Goal: Task Accomplishment & Management: Complete application form

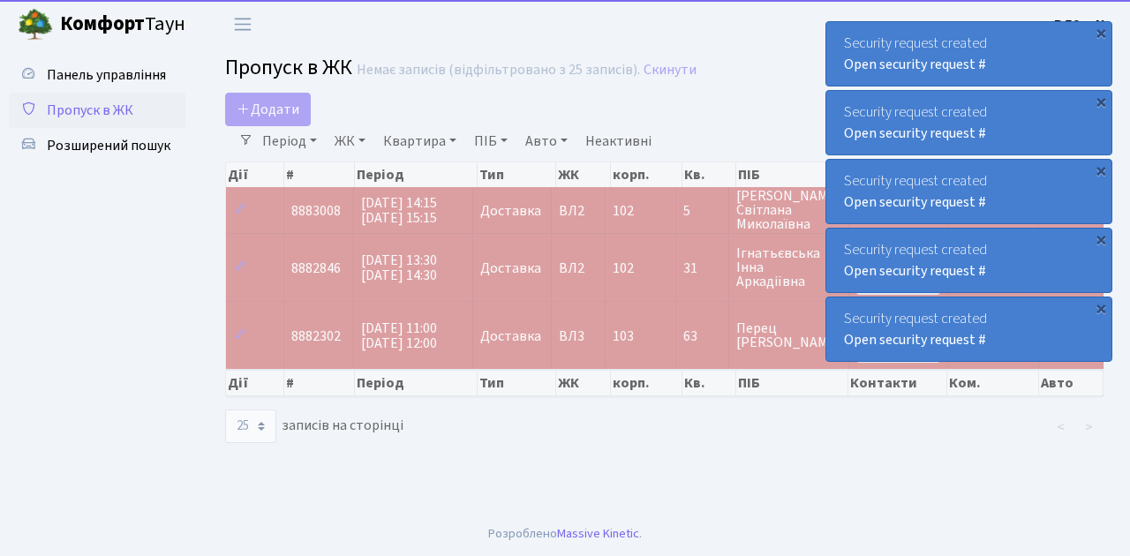
select select "25"
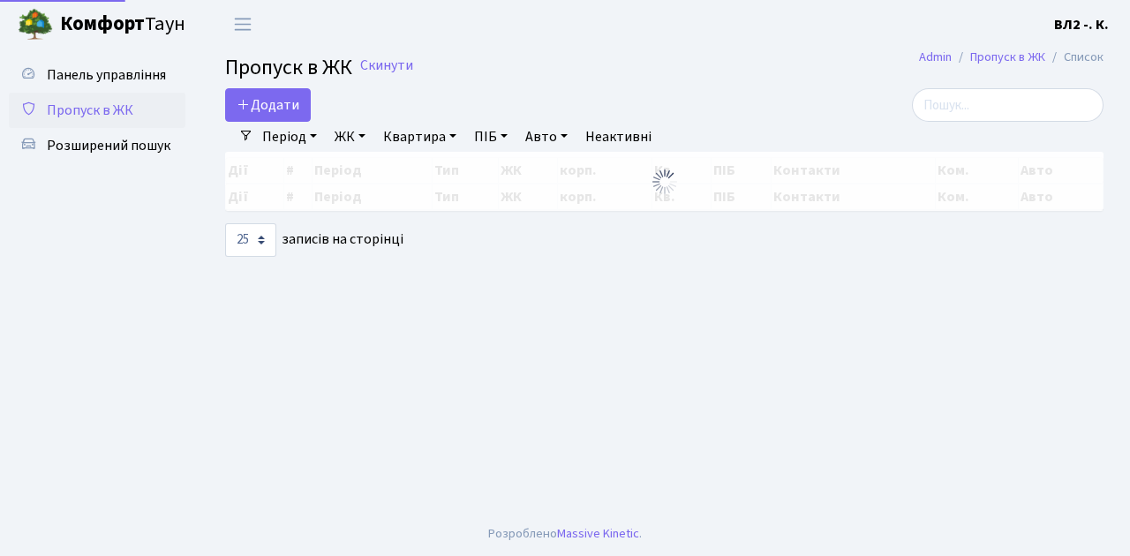
select select "25"
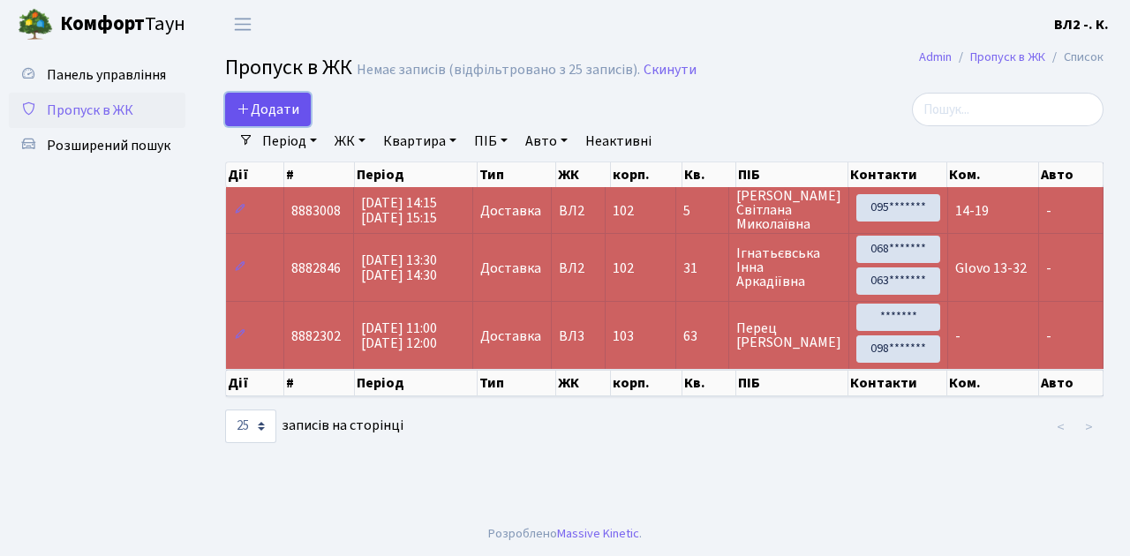
click at [301, 119] on link "Додати" at bounding box center [268, 110] width 86 height 34
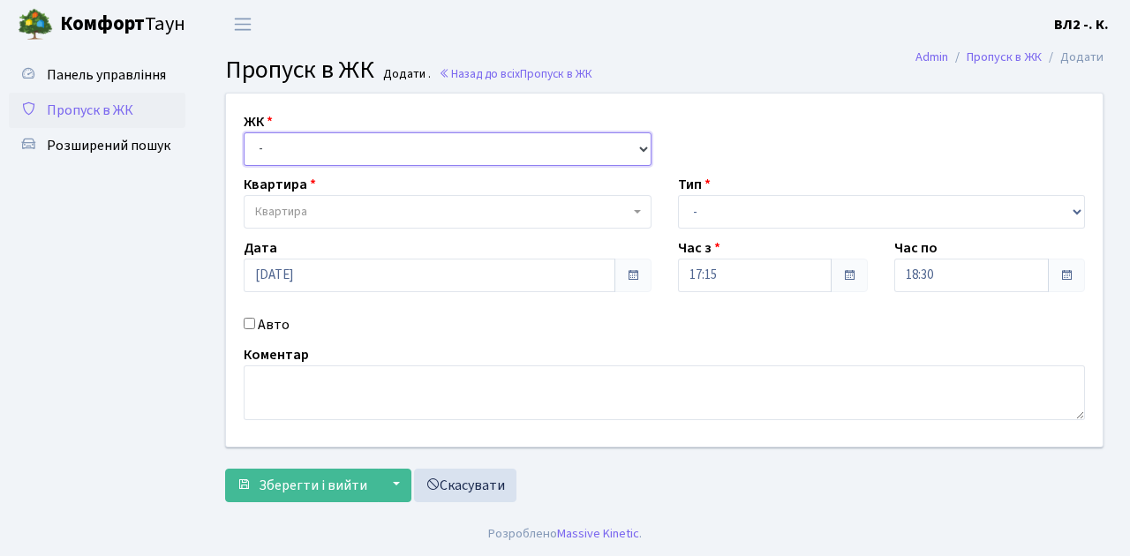
click at [640, 147] on select "- ВЛ1, Ужгородський пров., 4/1 ВЛ2, Голосіївський просп., 76 ВЛ3, пр.Голосіївсь…" at bounding box center [448, 149] width 408 height 34
select select "317"
click at [244, 132] on select "- ВЛ1, Ужгородський пров., 4/1 ВЛ2, Голосіївський просп., 76 ВЛ3, пр.Голосіївсь…" at bounding box center [448, 149] width 408 height 34
select select
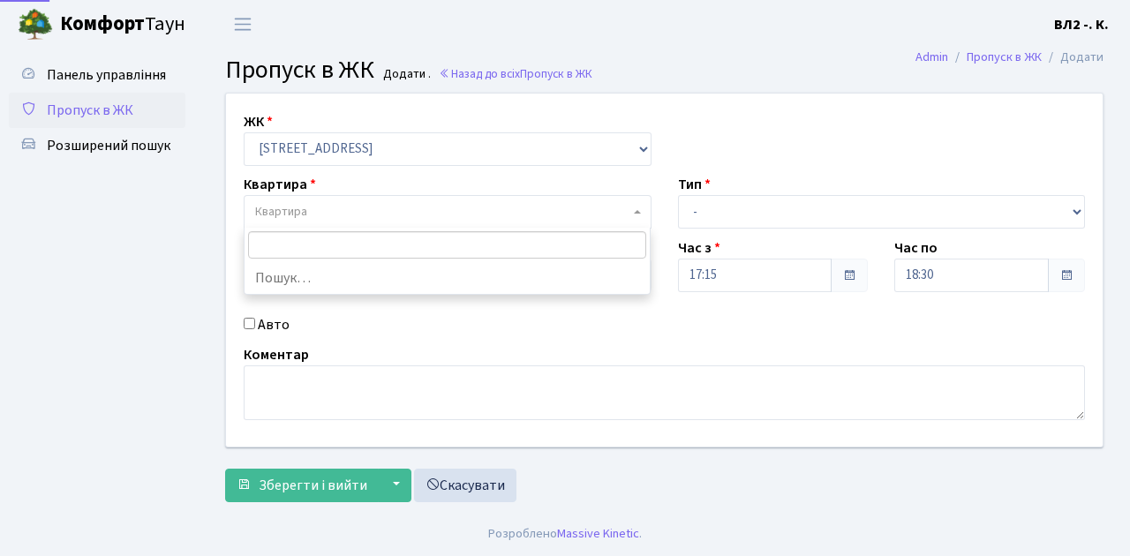
click at [630, 208] on span "Квартира" at bounding box center [448, 212] width 408 height 34
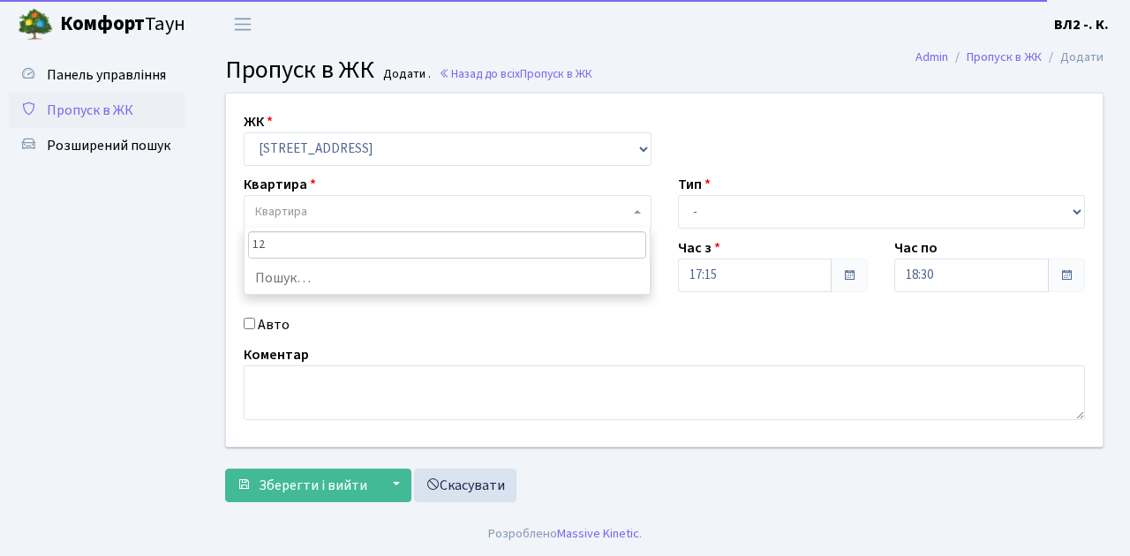
type input "125"
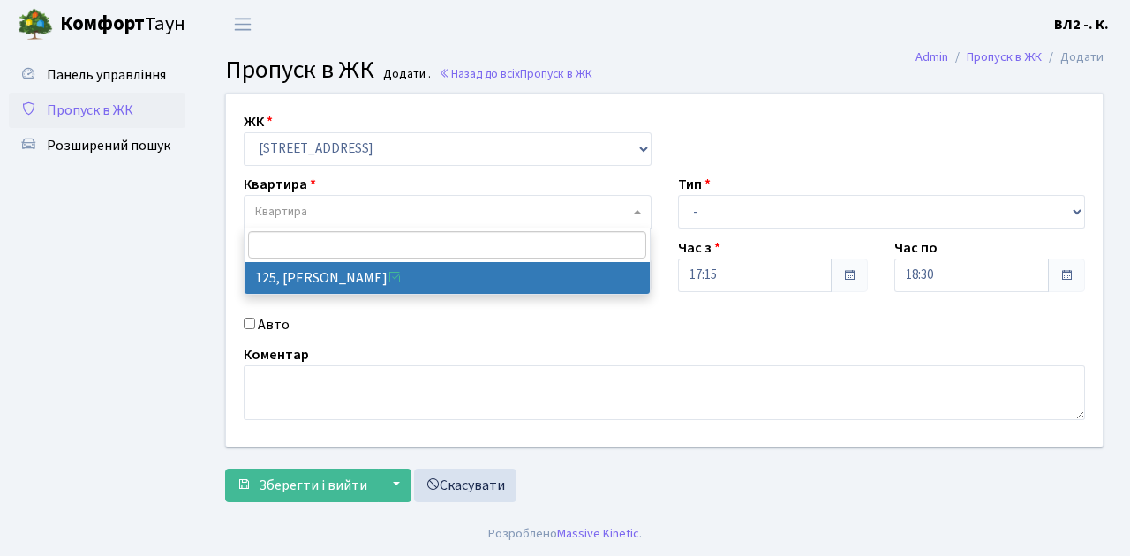
select select "38311"
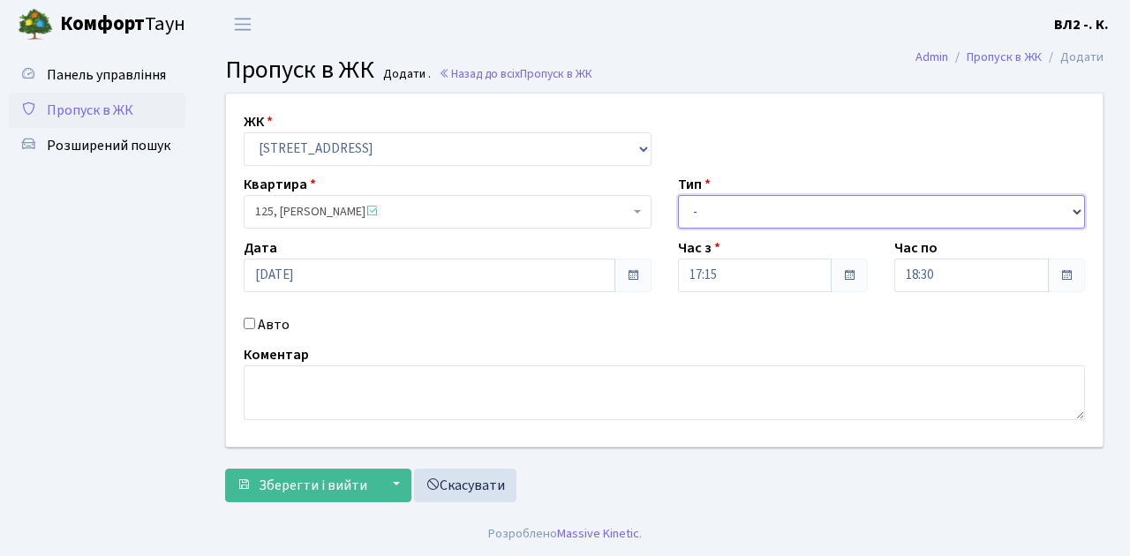
click at [1075, 209] on select "- Доставка Таксі Гості Сервіс" at bounding box center [882, 212] width 408 height 34
select select "1"
click at [678, 195] on select "- Доставка Таксі Гості Сервіс" at bounding box center [882, 212] width 408 height 34
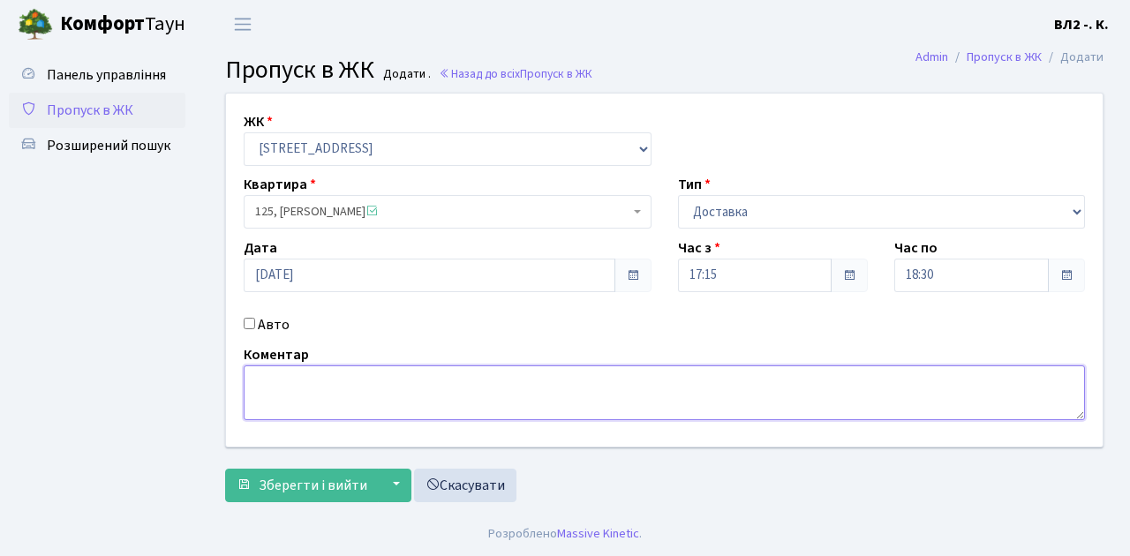
drag, startPoint x: 262, startPoint y: 370, endPoint x: 826, endPoint y: 552, distance: 592.6
click at [275, 370] on textarea at bounding box center [664, 392] width 841 height 55
type textarea "Квіти 17-25"
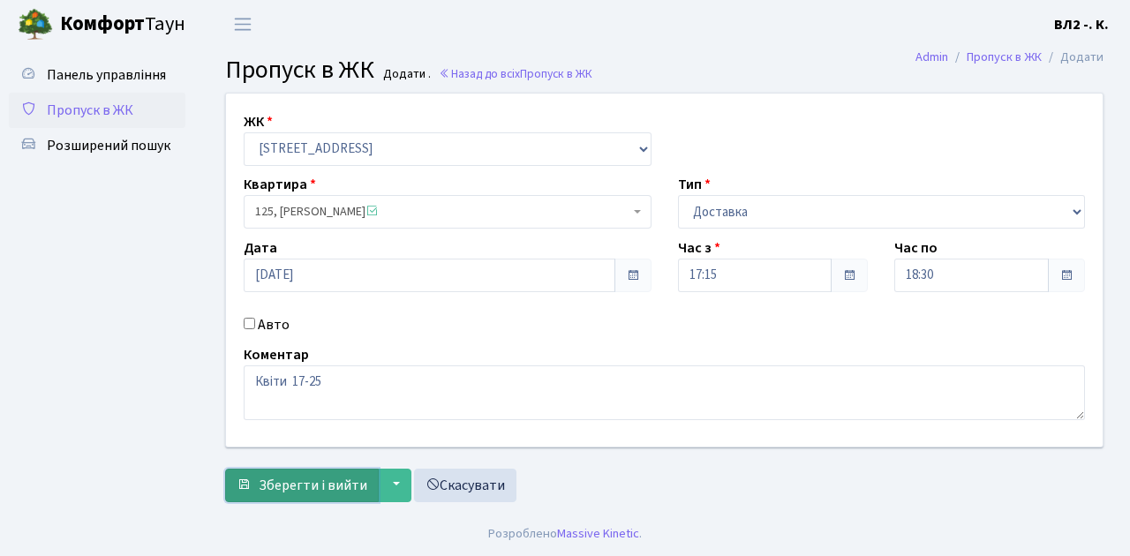
click at [268, 492] on span "Зберегти і вийти" at bounding box center [313, 485] width 109 height 19
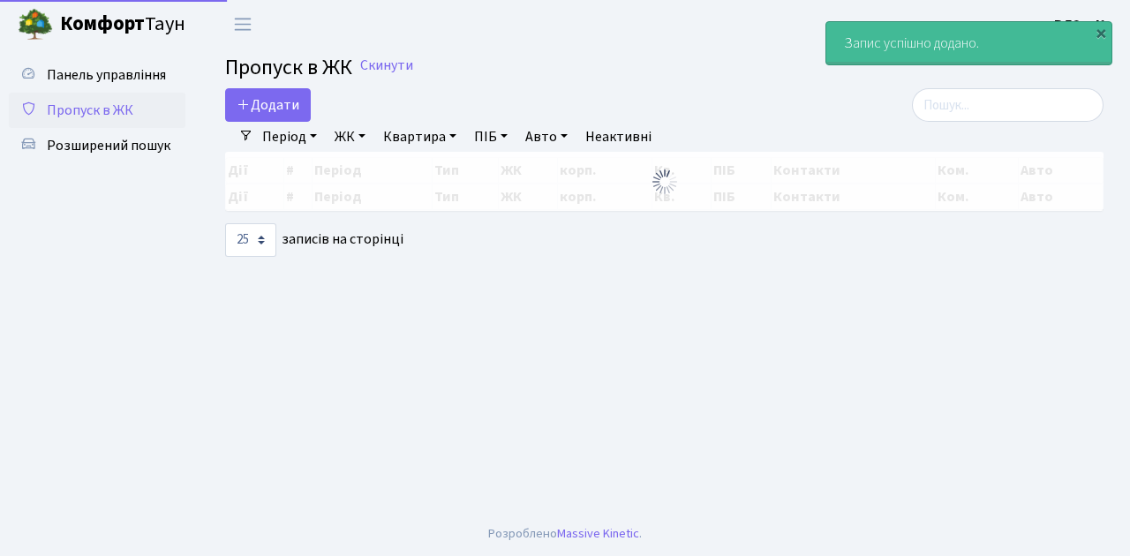
select select "25"
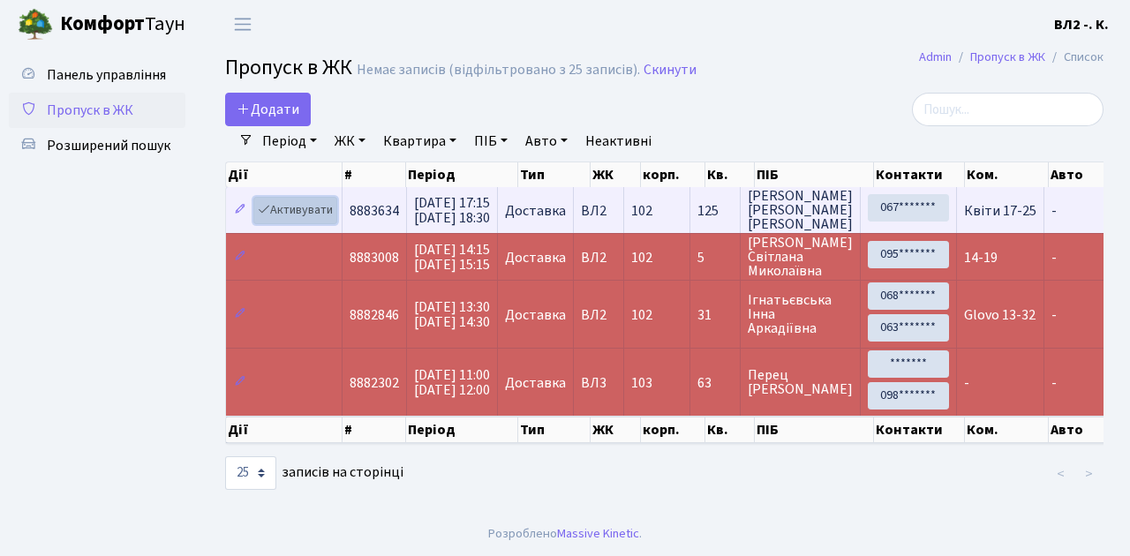
click at [334, 222] on link "Активувати" at bounding box center [295, 210] width 84 height 27
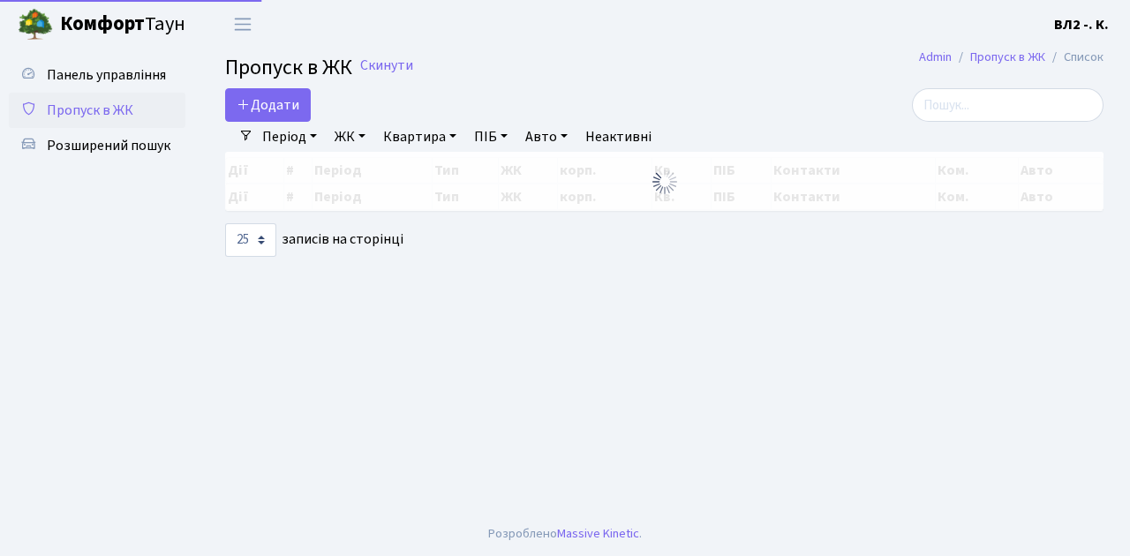
select select "25"
